Goal: Transaction & Acquisition: Purchase product/service

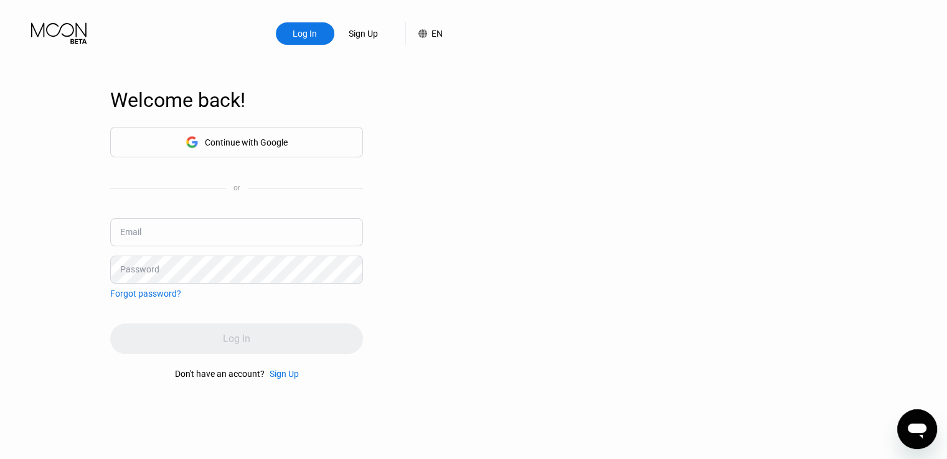
type input "[EMAIL_ADDRESS][DOMAIN_NAME]"
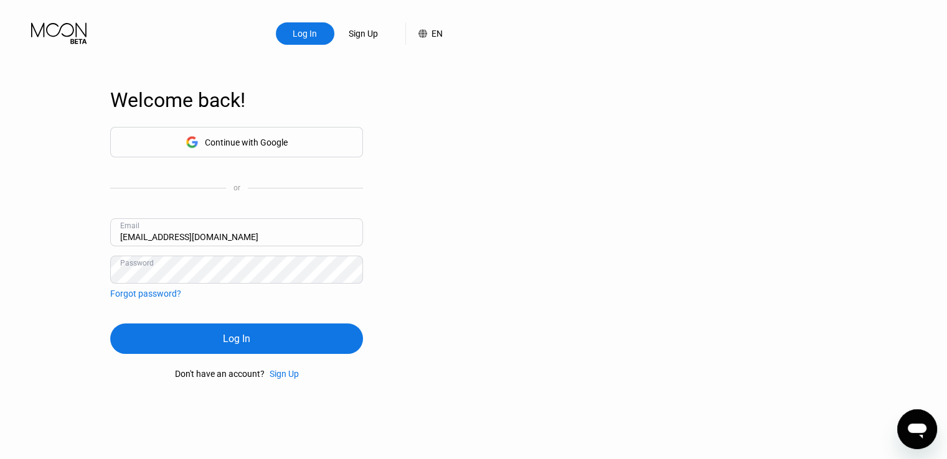
click at [241, 232] on input "[EMAIL_ADDRESS][DOMAIN_NAME]" at bounding box center [236, 232] width 253 height 28
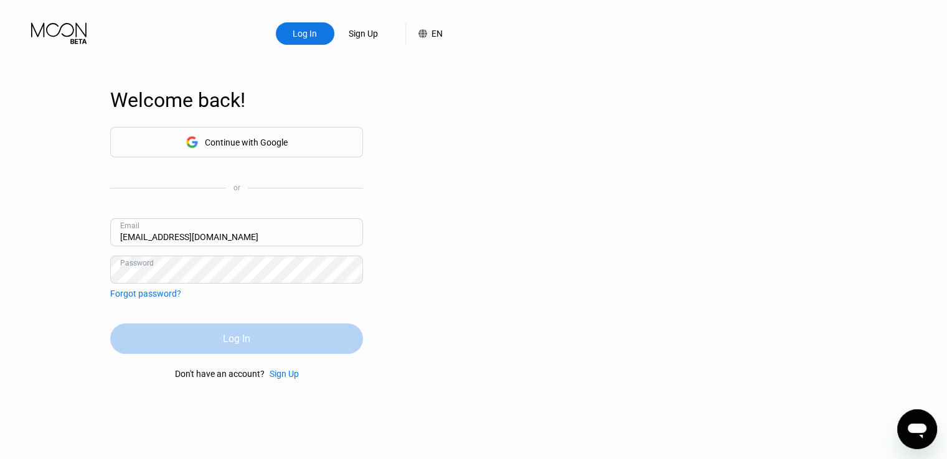
click at [245, 342] on div "Log In" at bounding box center [236, 338] width 27 height 13
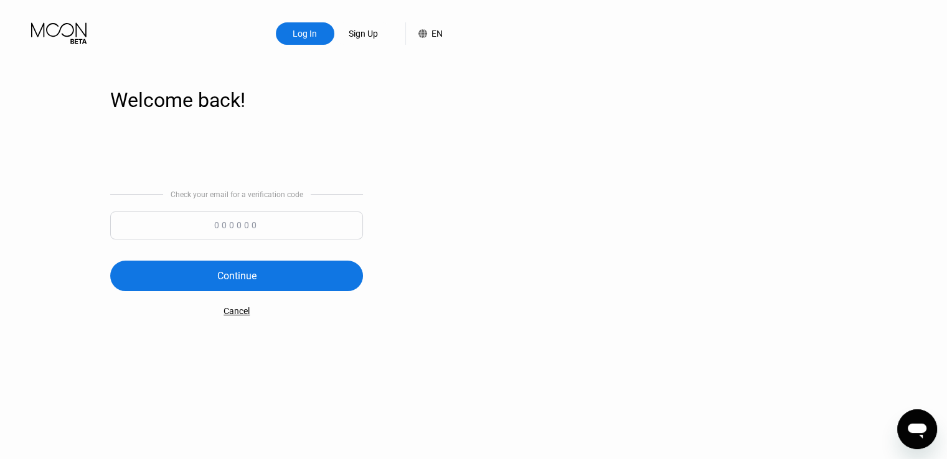
click at [281, 223] on input at bounding box center [236, 226] width 253 height 28
paste input "435291"
type input "435291"
click at [216, 283] on div "Continue" at bounding box center [236, 276] width 253 height 30
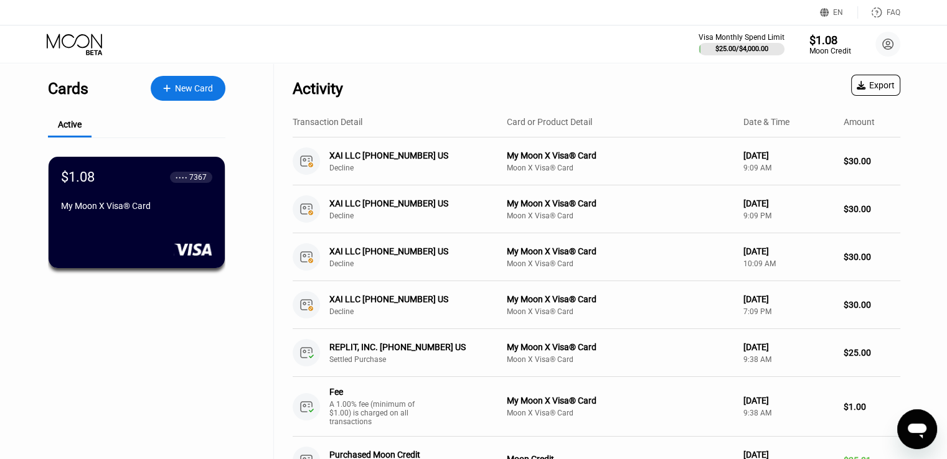
click at [826, 33] on div "$1.08" at bounding box center [829, 39] width 42 height 13
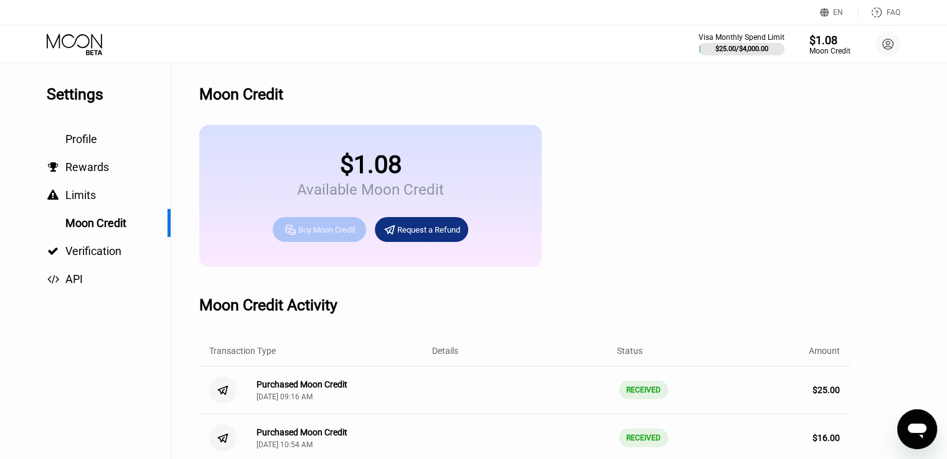
click at [321, 235] on div "Buy Moon Credit" at bounding box center [326, 230] width 57 height 11
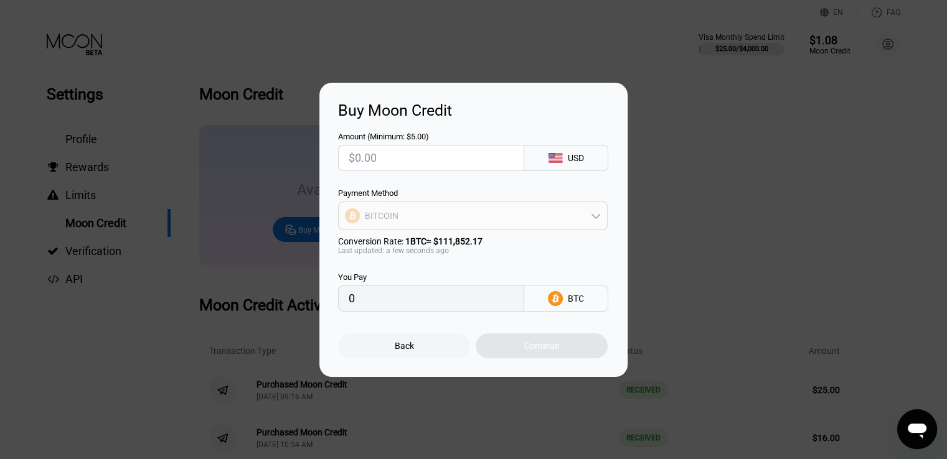
click at [386, 221] on div "BITCOIN" at bounding box center [382, 216] width 34 height 10
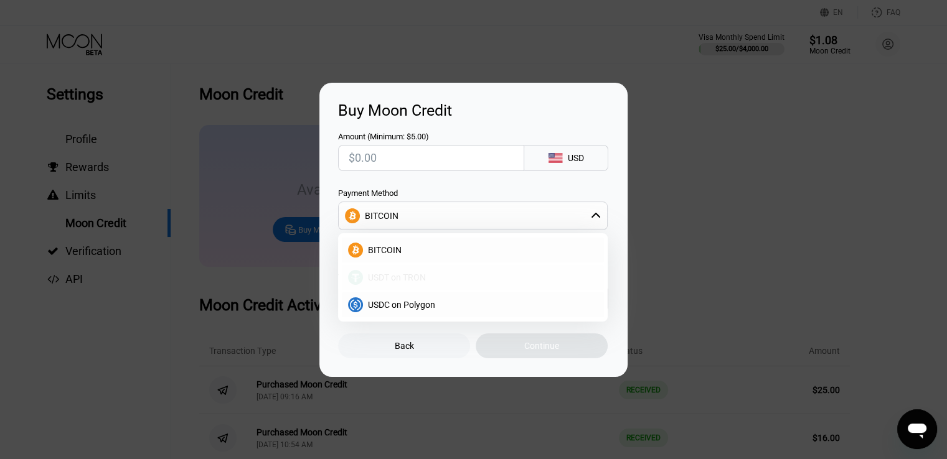
click at [388, 279] on span "USDT on TRON" at bounding box center [397, 278] width 58 height 10
type input "0.00"
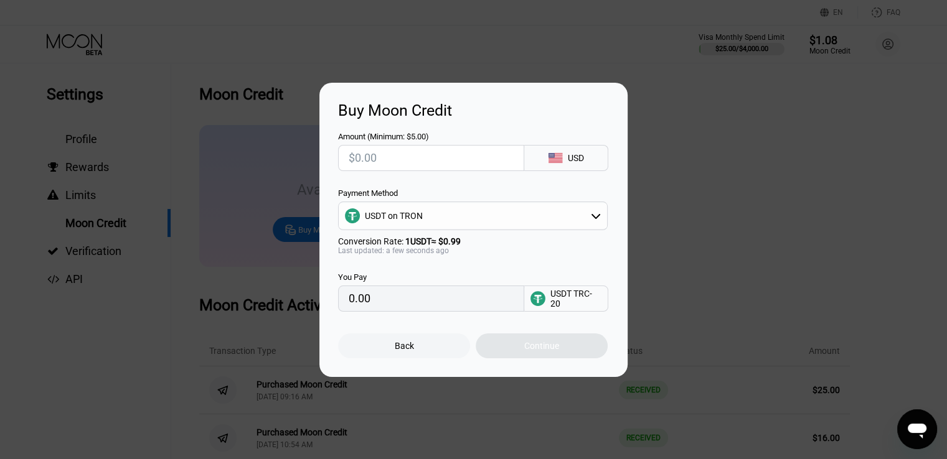
click at [390, 304] on input "0.00" at bounding box center [431, 298] width 165 height 25
click at [457, 152] on input "text" at bounding box center [431, 158] width 165 height 25
type input "$3"
type input "3.03"
type input "$30"
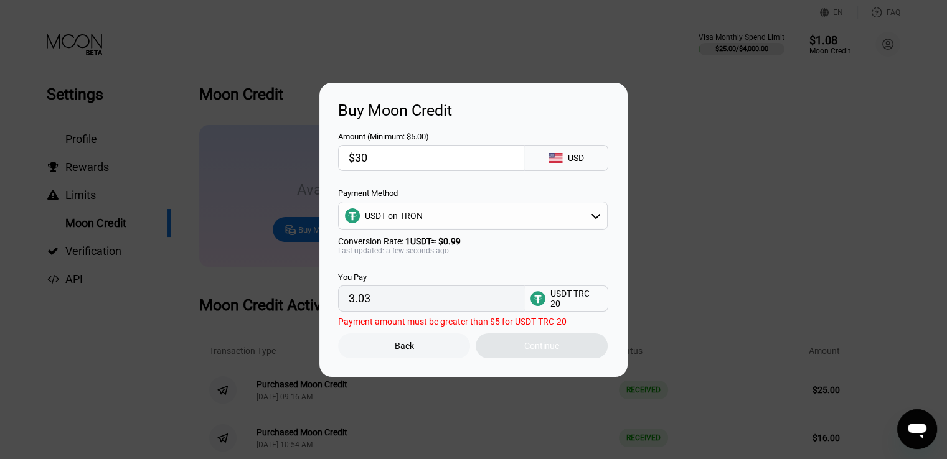
type input "30.30"
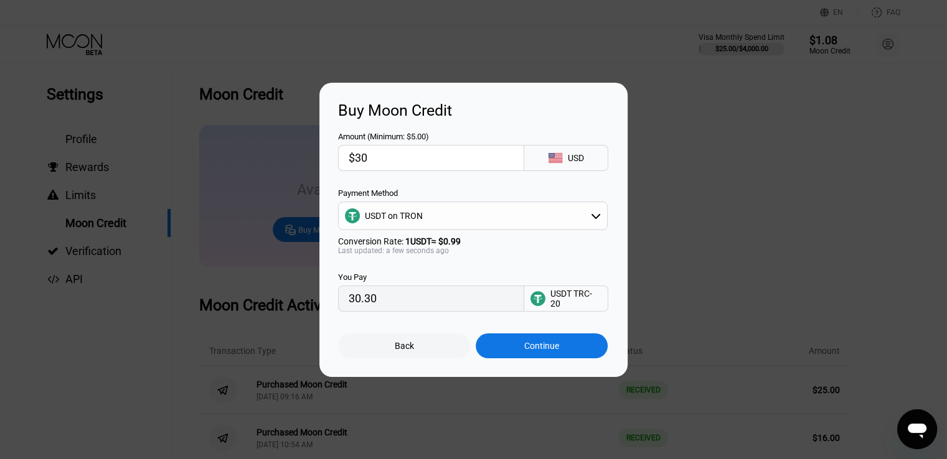
type input "$31"
type input "31.31"
type input "$31"
click at [567, 353] on div "Continue" at bounding box center [541, 346] width 132 height 25
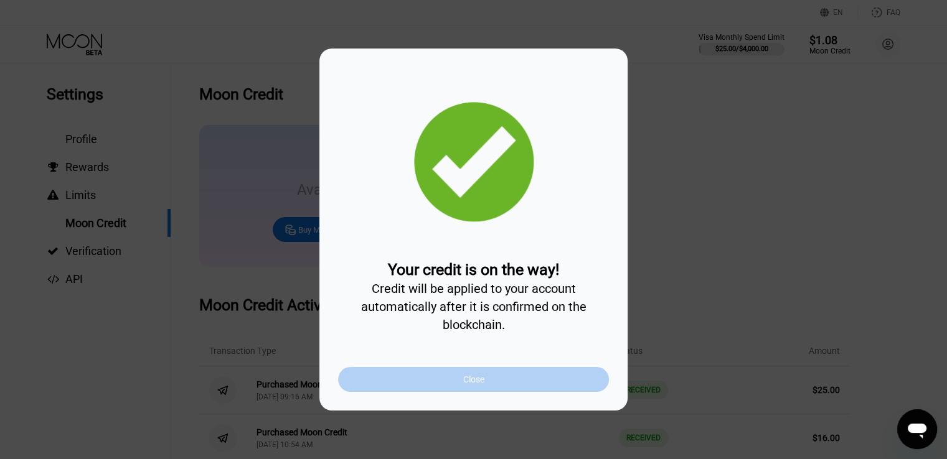
click at [484, 382] on div "Close" at bounding box center [473, 379] width 271 height 25
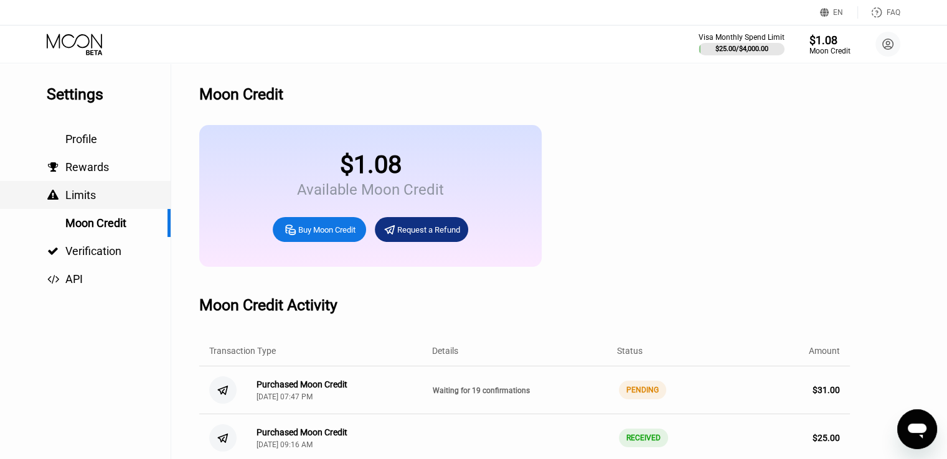
click at [80, 202] on span "Limits" at bounding box center [80, 195] width 30 height 13
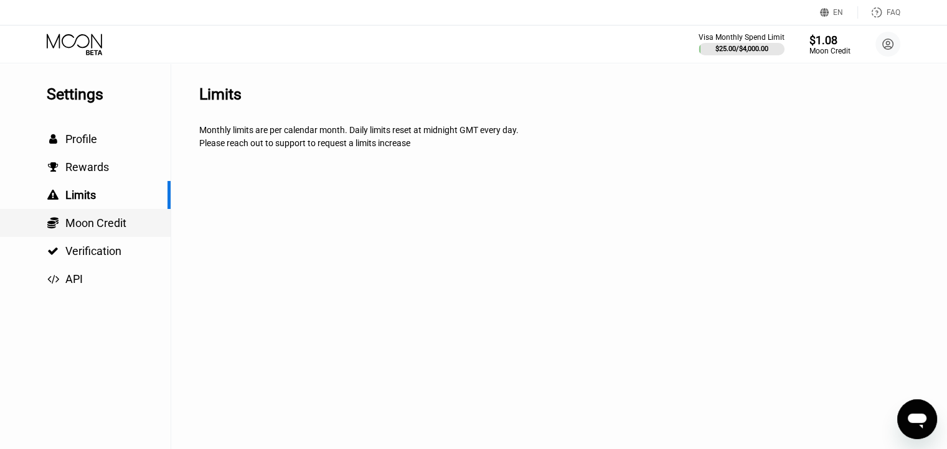
click at [82, 222] on span "Moon Credit" at bounding box center [95, 223] width 61 height 13
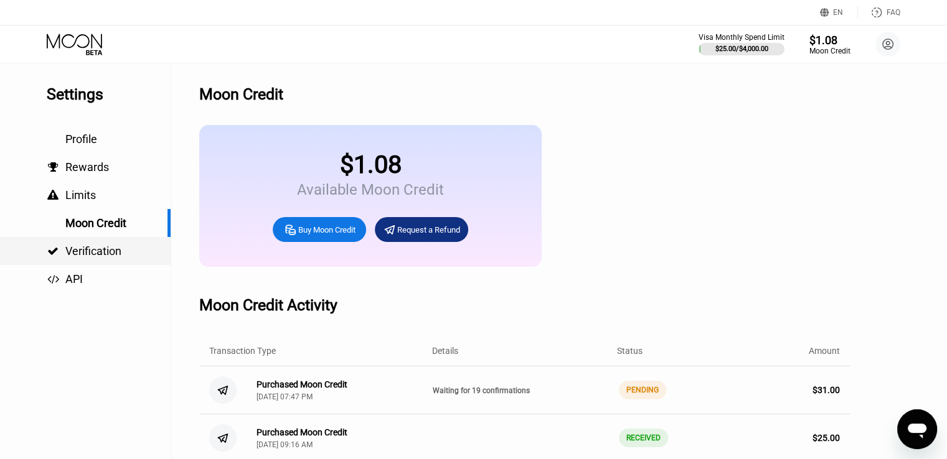
click at [75, 253] on span "Verification" at bounding box center [93, 251] width 56 height 13
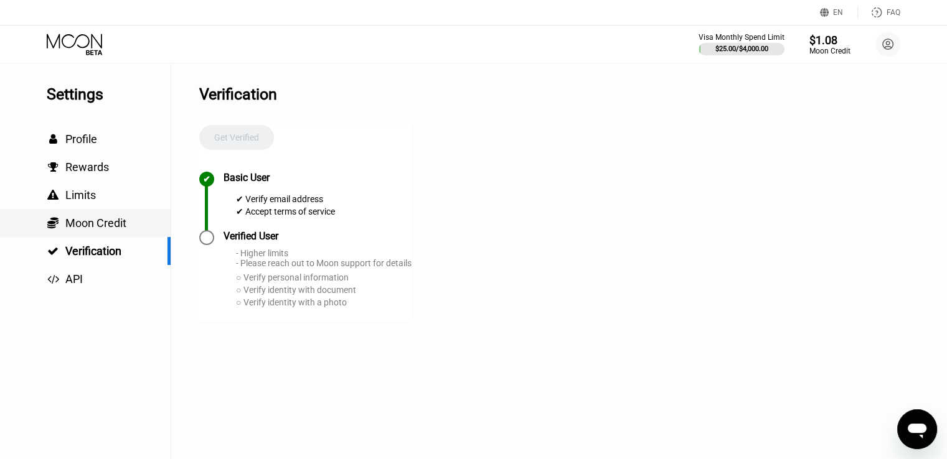
click at [75, 234] on div " Moon Credit" at bounding box center [85, 223] width 171 height 28
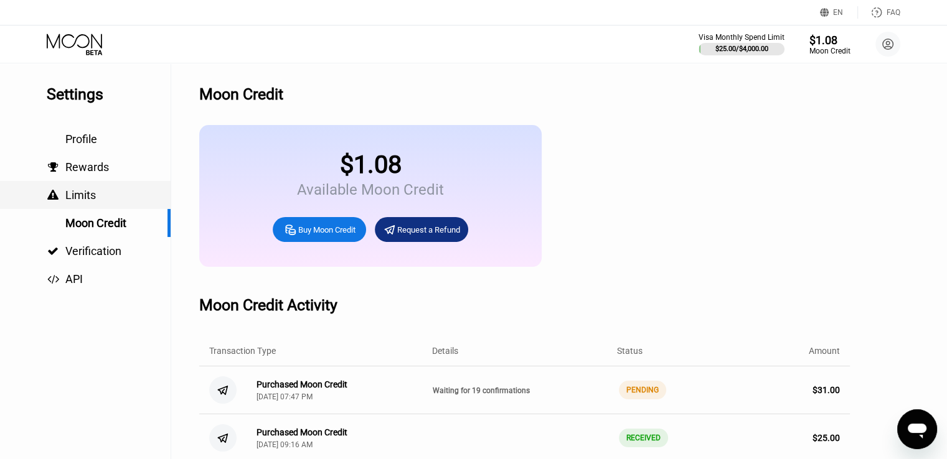
click at [73, 200] on span "Limits" at bounding box center [80, 195] width 30 height 13
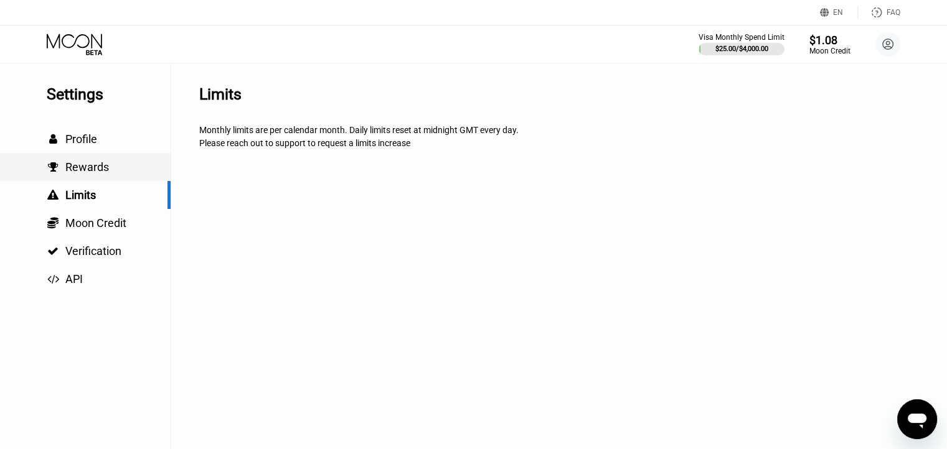
click at [82, 170] on span "Rewards" at bounding box center [87, 167] width 44 height 13
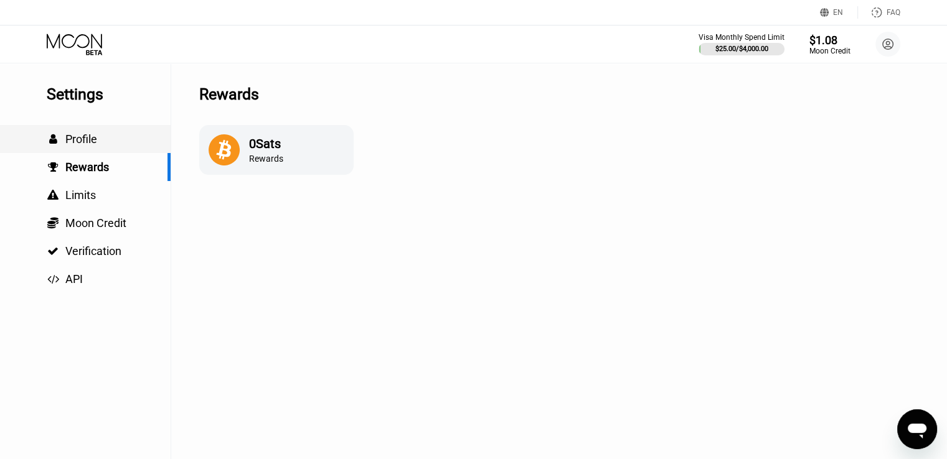
click at [87, 133] on div " Profile" at bounding box center [85, 139] width 171 height 28
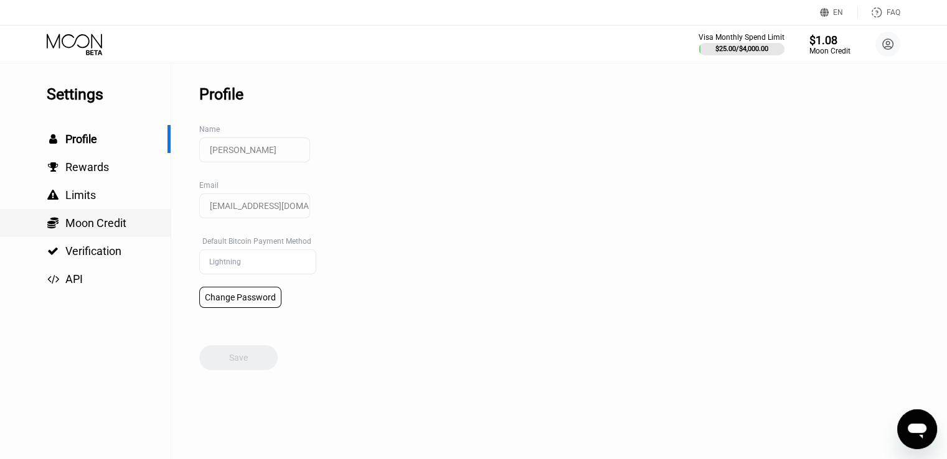
click at [75, 227] on span "Moon Credit" at bounding box center [95, 223] width 61 height 13
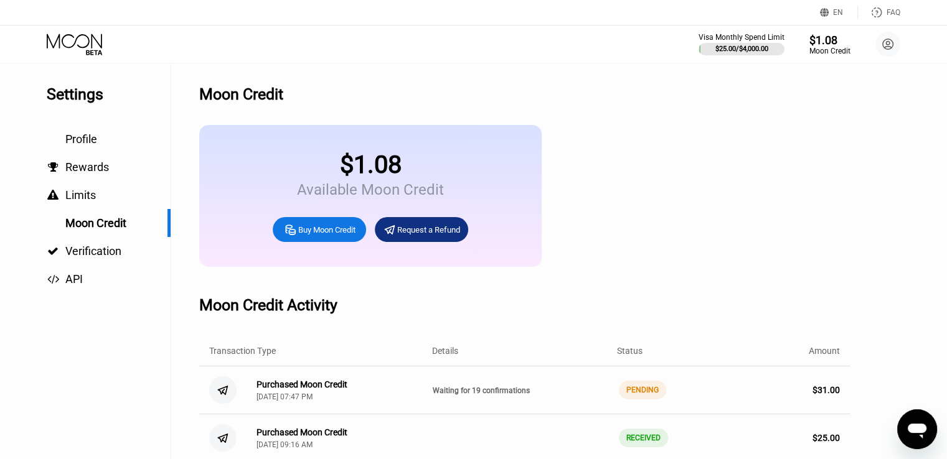
click at [278, 390] on div "Purchased Moon Credit" at bounding box center [301, 385] width 91 height 10
click at [823, 41] on div "$1.08" at bounding box center [829, 39] width 42 height 13
click at [745, 35] on div "Visa Monthly Spend Limit" at bounding box center [742, 37] width 88 height 9
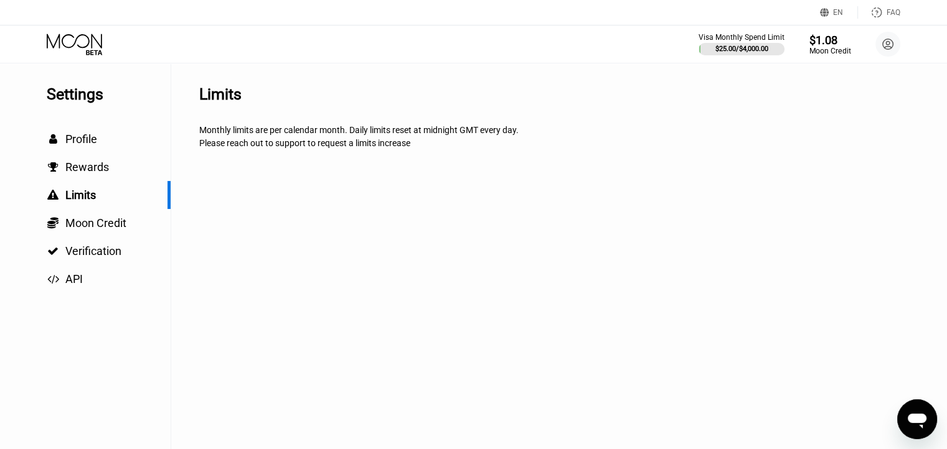
click at [824, 44] on div "$1.08" at bounding box center [829, 39] width 42 height 13
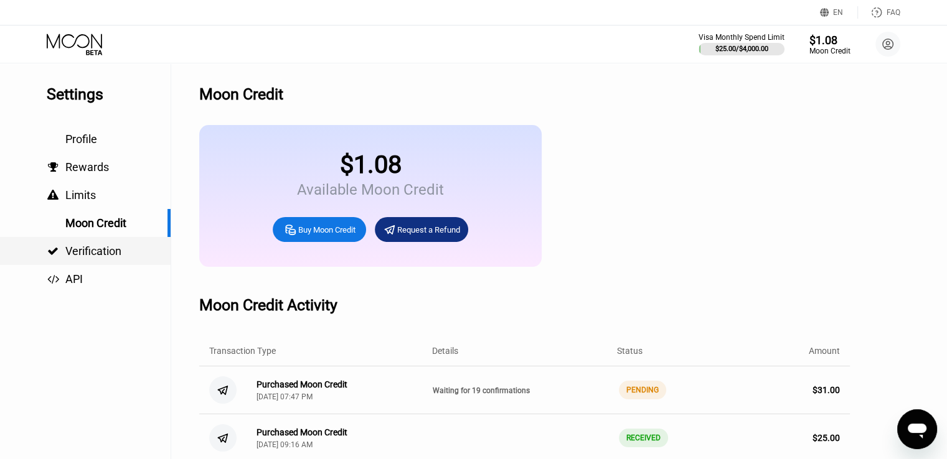
click at [82, 254] on span "Verification" at bounding box center [93, 251] width 56 height 13
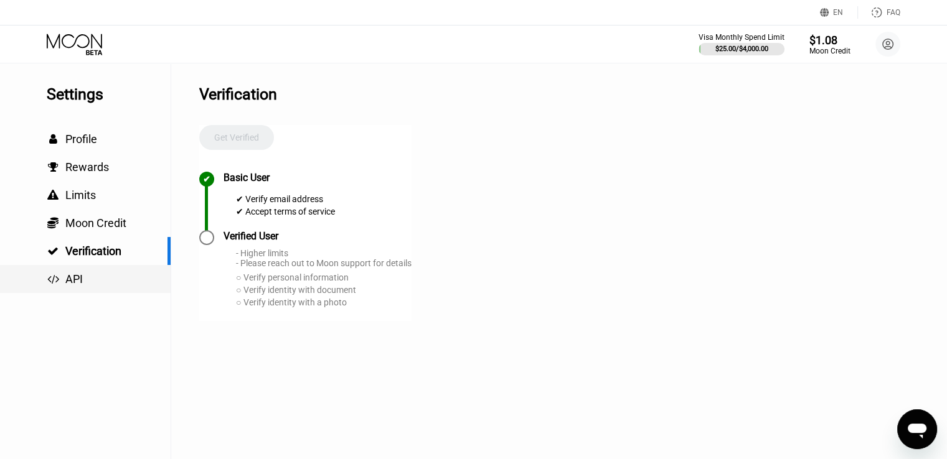
click at [73, 280] on span "API" at bounding box center [73, 279] width 17 height 13
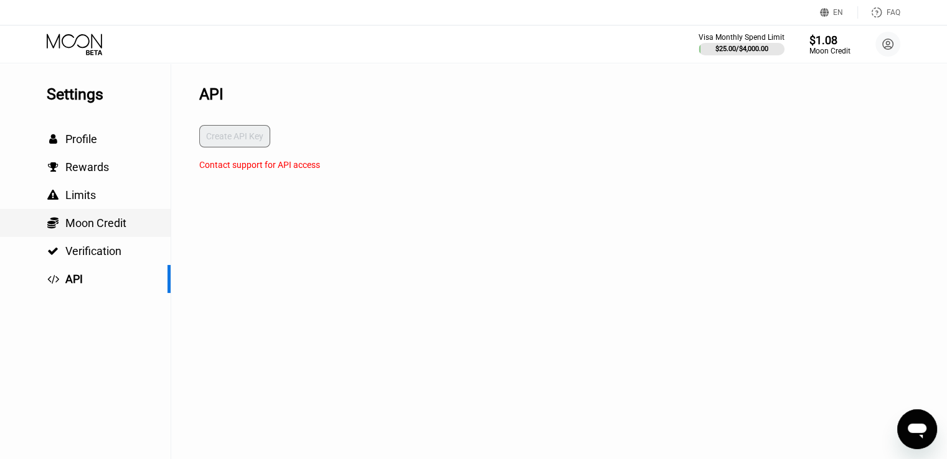
click at [83, 222] on span "Moon Credit" at bounding box center [95, 223] width 61 height 13
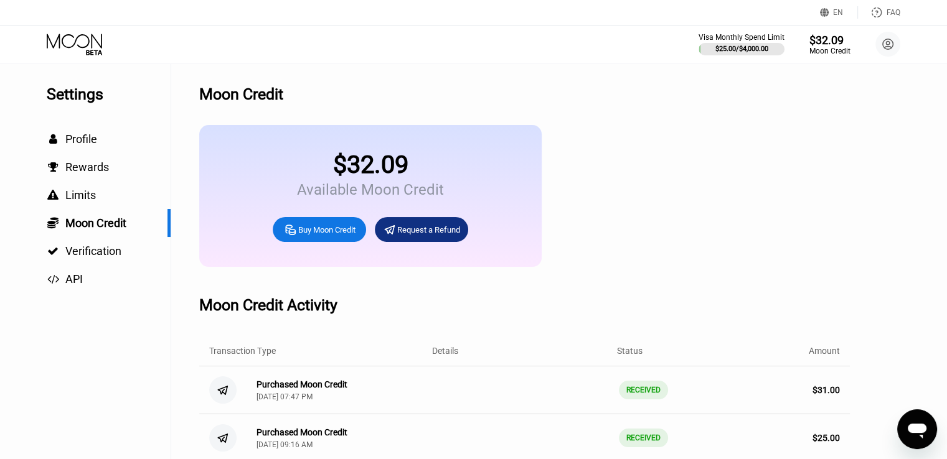
click at [79, 44] on icon at bounding box center [76, 45] width 58 height 22
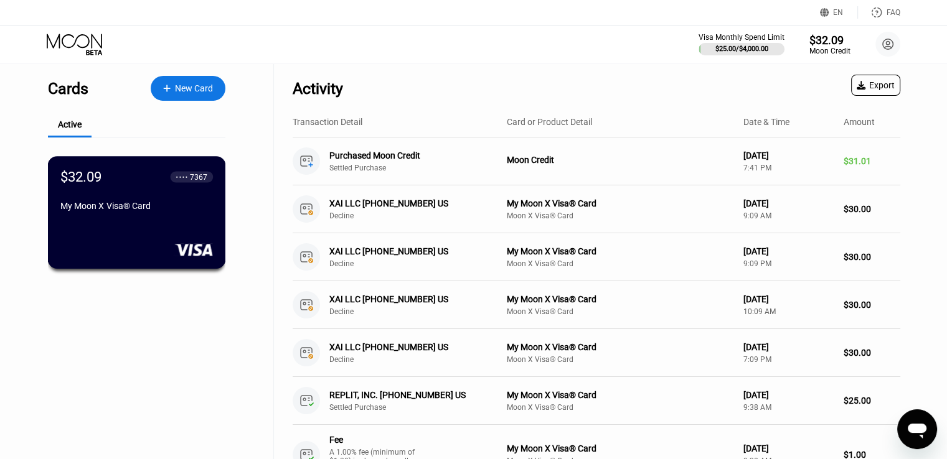
click at [157, 216] on div "My Moon X Visa® Card" at bounding box center [136, 208] width 152 height 15
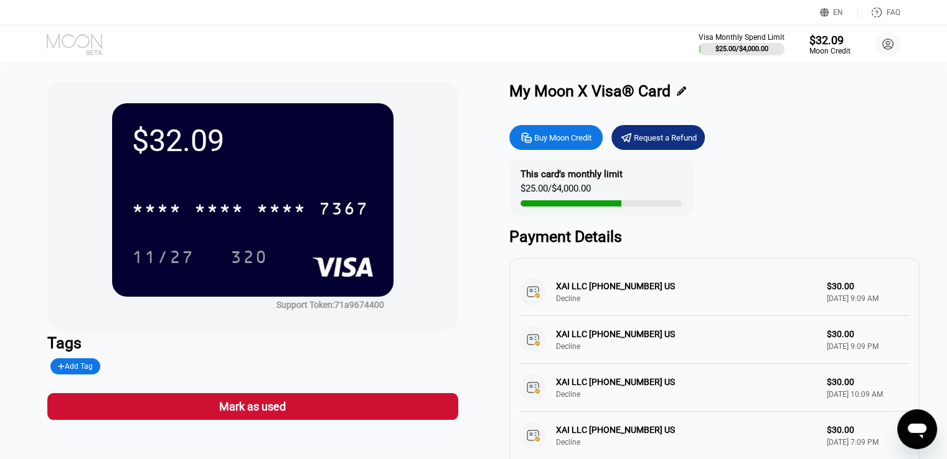
click at [75, 40] on icon at bounding box center [76, 45] width 58 height 22
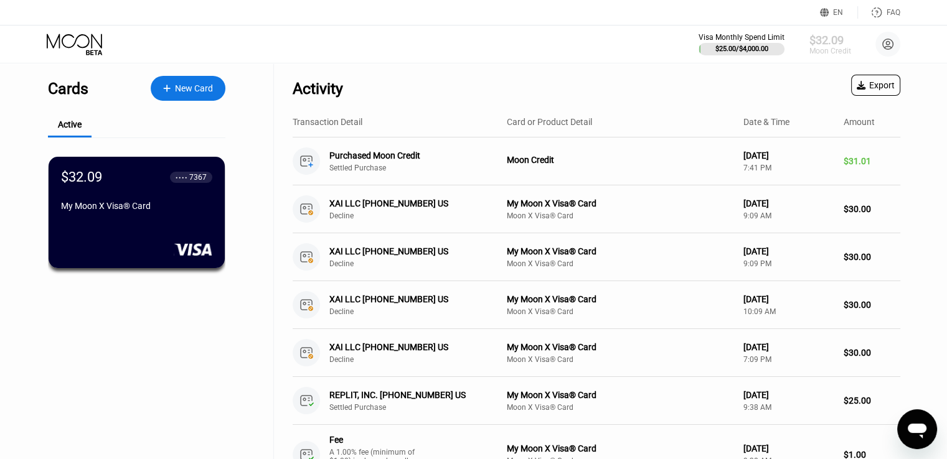
click at [833, 44] on div "$32.09" at bounding box center [829, 39] width 42 height 13
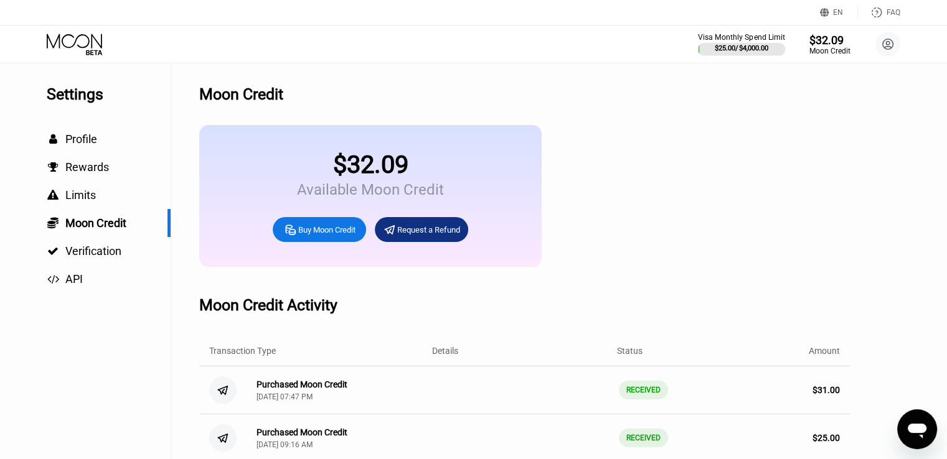
click at [727, 38] on div "Visa Monthly Spend Limit" at bounding box center [742, 37] width 88 height 9
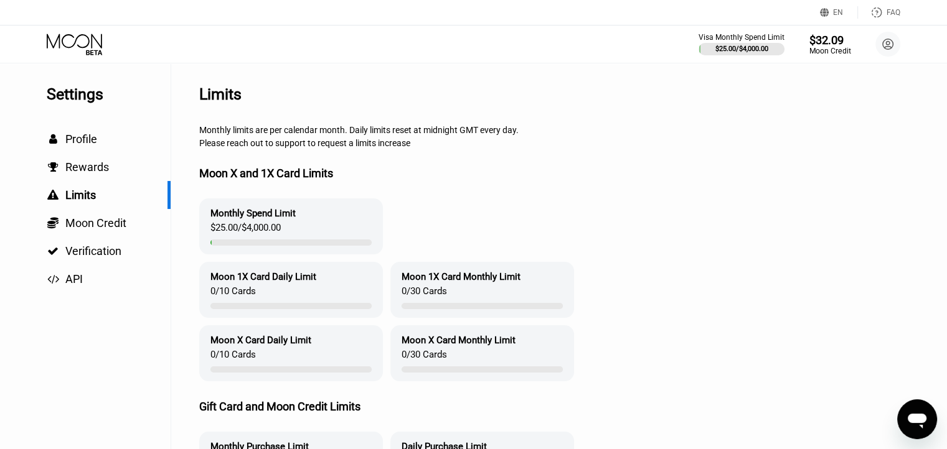
click at [822, 41] on div "$32.09" at bounding box center [829, 39] width 42 height 13
